Goal: Navigation & Orientation: Find specific page/section

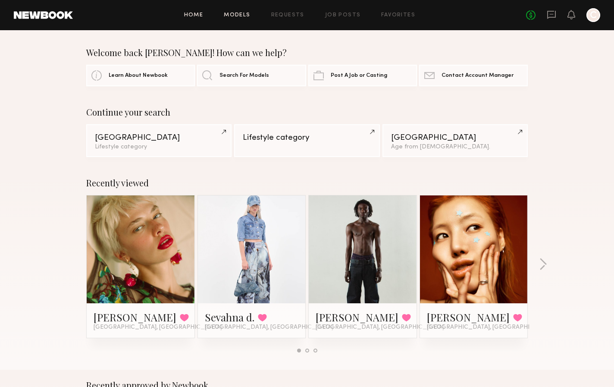
click at [244, 17] on link "Models" at bounding box center [237, 16] width 26 height 6
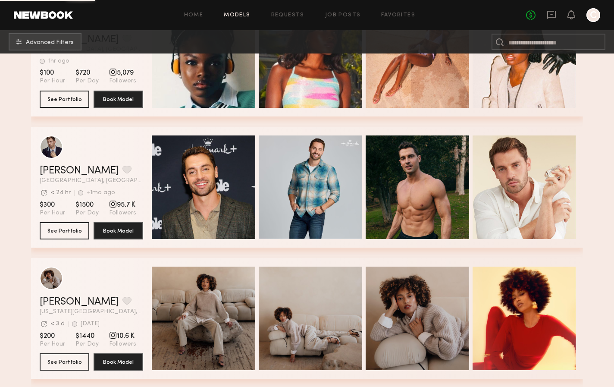
scroll to position [1402, 0]
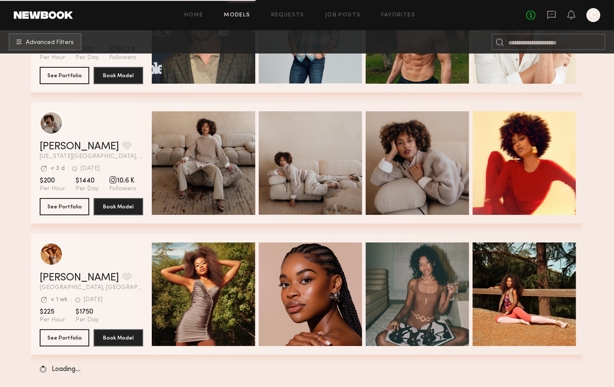
click at [390, 10] on div "Home Models Requests Job Posts Favorites Sign Out No fees up to $5,000 C" at bounding box center [336, 15] width 527 height 14
click at [392, 17] on link "Favorites" at bounding box center [398, 16] width 34 height 6
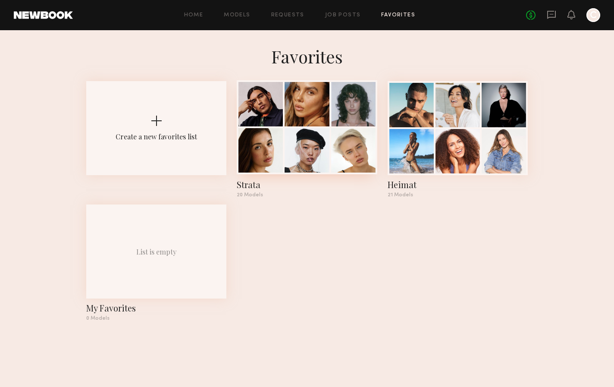
click at [267, 154] on div at bounding box center [261, 150] width 44 height 44
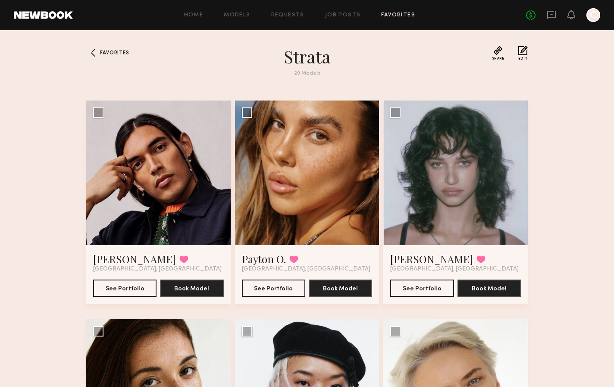
click at [48, 14] on link at bounding box center [43, 15] width 59 height 8
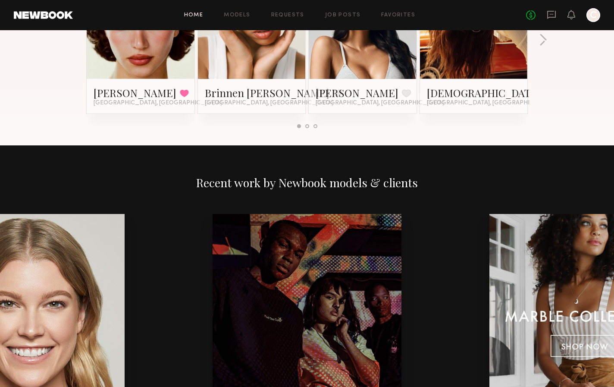
scroll to position [792, 0]
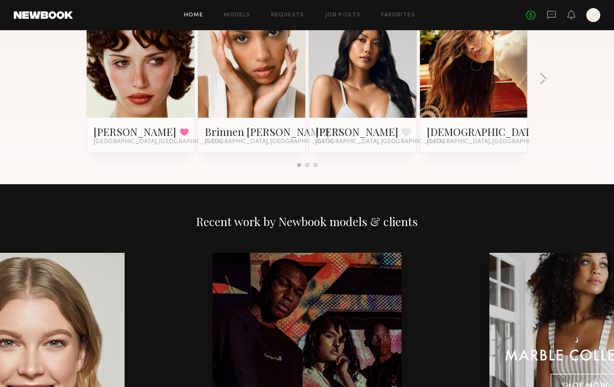
click at [44, 8] on header "Home Models Requests Job Posts Favorites Sign Out No fees up to $5,000 C" at bounding box center [307, 15] width 614 height 30
click at [44, 13] on link at bounding box center [43, 15] width 59 height 8
